Goal: Navigation & Orientation: Find specific page/section

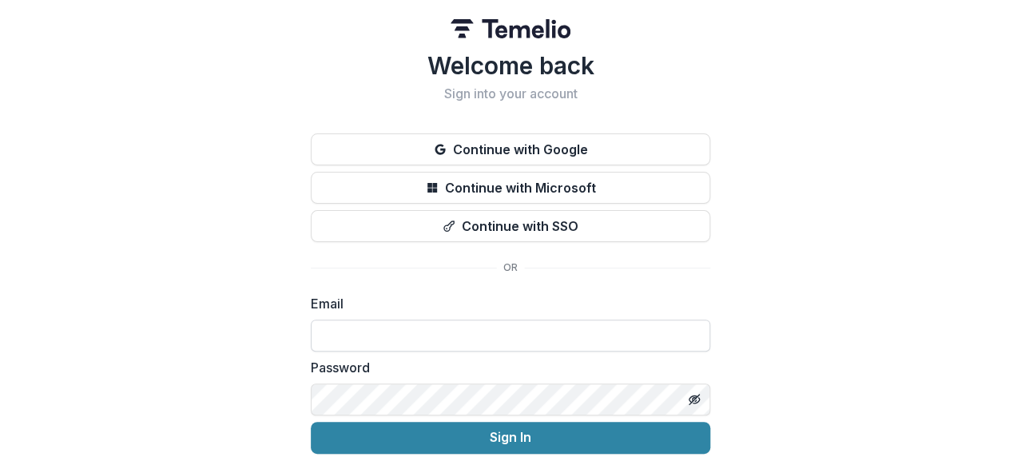
click at [669, 339] on input at bounding box center [510, 335] width 399 height 32
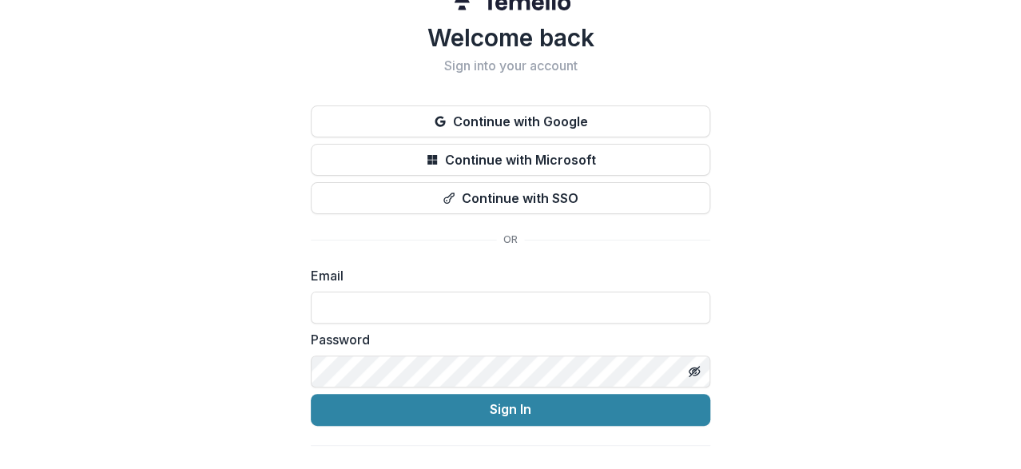
scroll to position [54, 0]
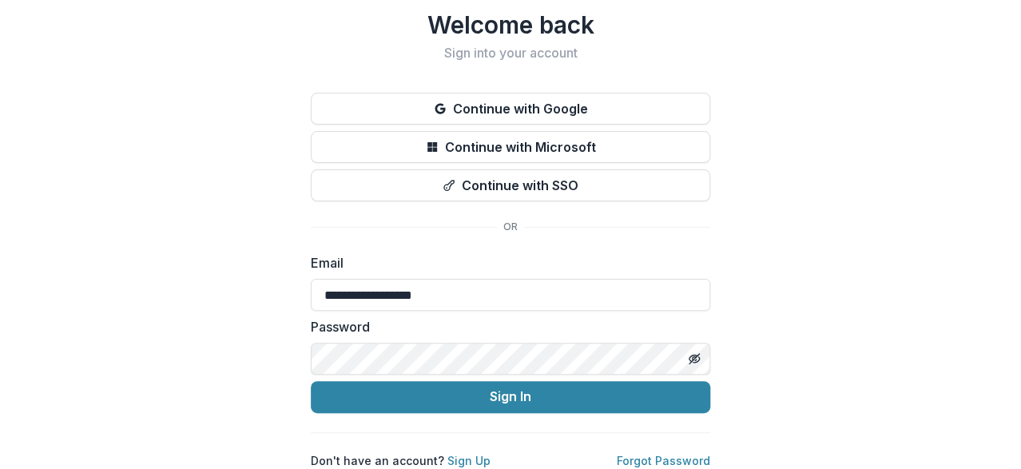
type input "**********"
click at [693, 352] on icon "Toggle password visibility" at bounding box center [694, 358] width 13 height 13
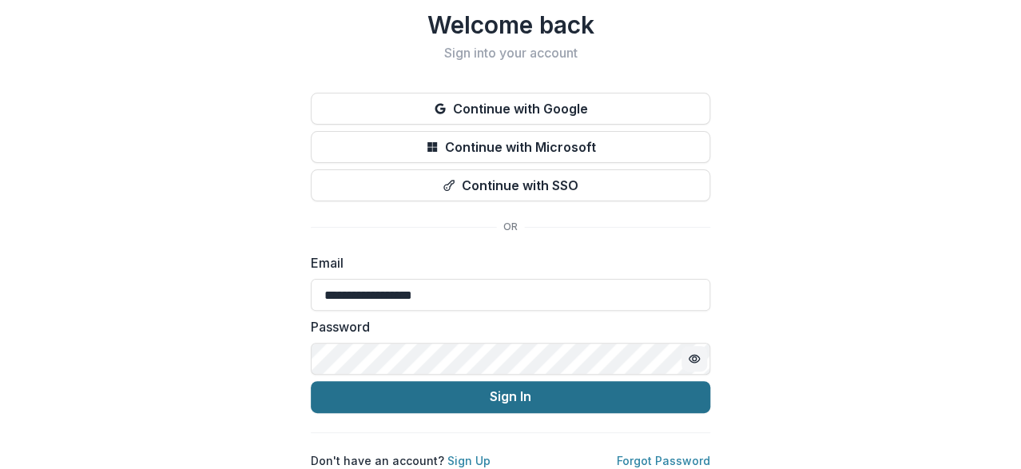
click at [668, 388] on button "Sign In" at bounding box center [510, 397] width 399 height 32
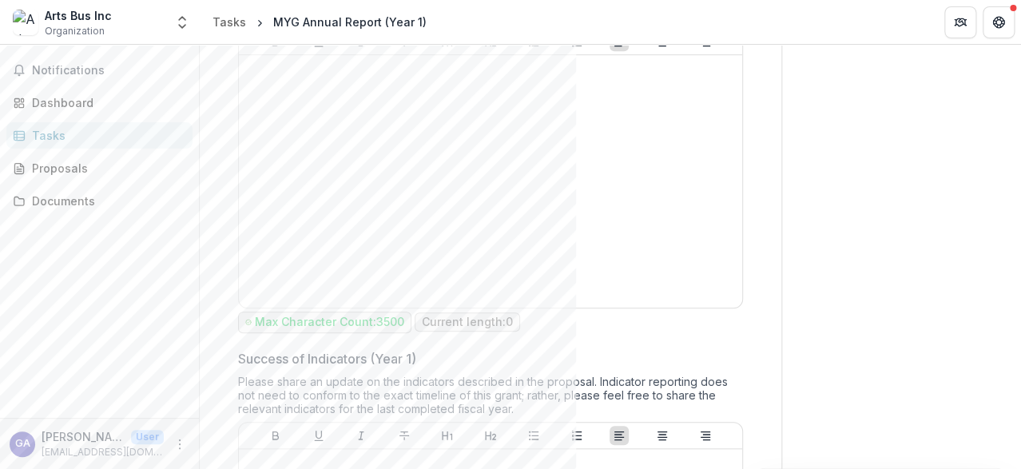
scroll to position [638, 0]
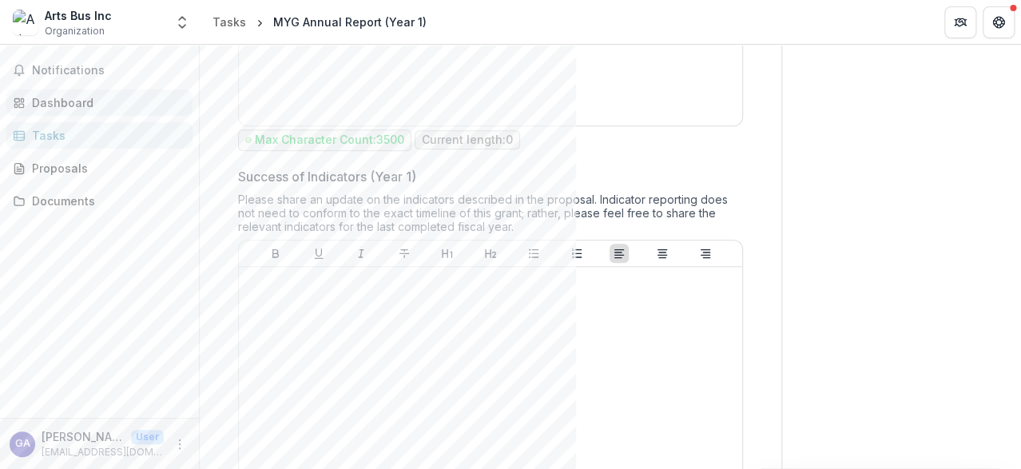
click at [87, 104] on div "Dashboard" at bounding box center [106, 102] width 148 height 17
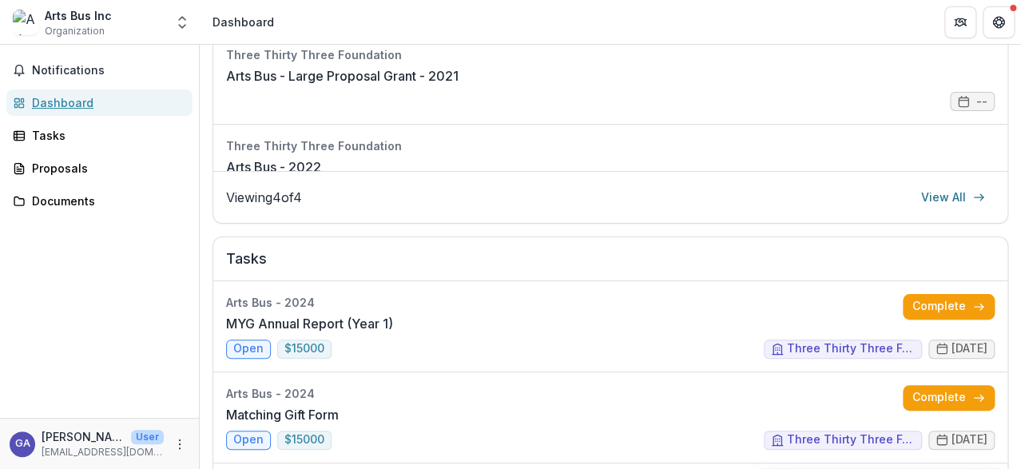
scroll to position [430, 0]
